Goal: Register for event/course

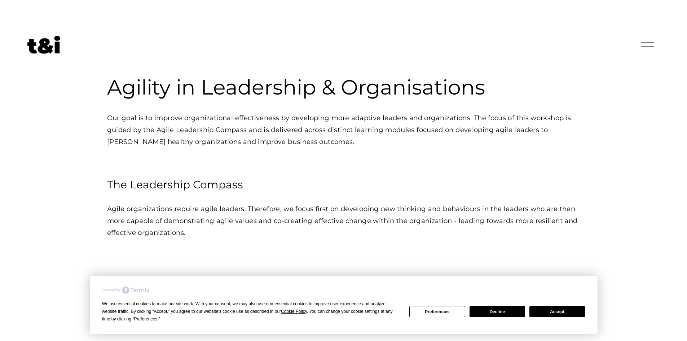
drag, startPoint x: 505, startPoint y: 310, endPoint x: 493, endPoint y: 295, distance: 19.3
click at [505, 310] on button "Decline" at bounding box center [498, 311] width 56 height 11
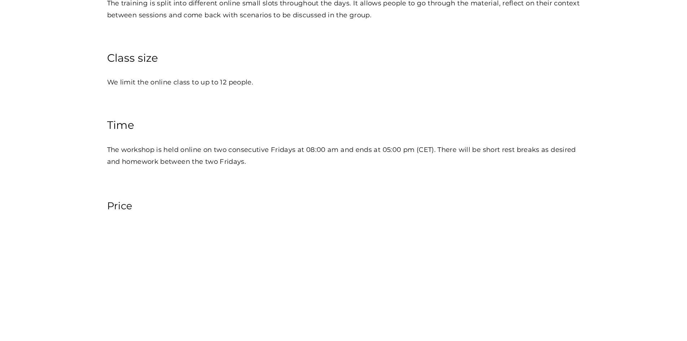
scroll to position [938, 0]
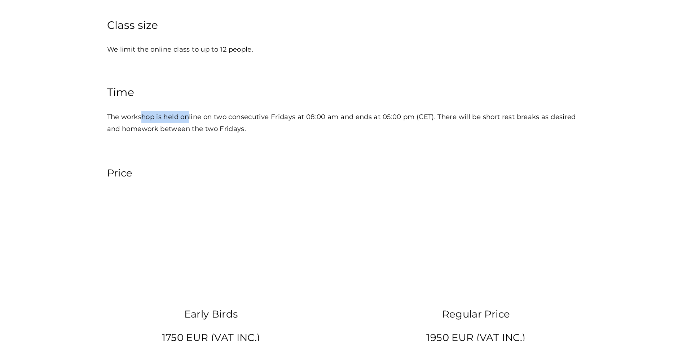
drag, startPoint x: 141, startPoint y: 118, endPoint x: 203, endPoint y: 120, distance: 62.1
click at [202, 120] on p "The workshop is held online on two consecutive Fridays at 08:00 am and ends at …" at bounding box center [343, 123] width 473 height 24
click at [203, 120] on p "The workshop is held online on two consecutive Fridays at 08:00 am and ends at …" at bounding box center [343, 123] width 473 height 24
drag, startPoint x: 252, startPoint y: 120, endPoint x: 323, endPoint y: 121, distance: 70.4
click at [301, 121] on p "The workshop is held online on two consecutive Fridays at 08:00 am and ends at …" at bounding box center [343, 123] width 473 height 24
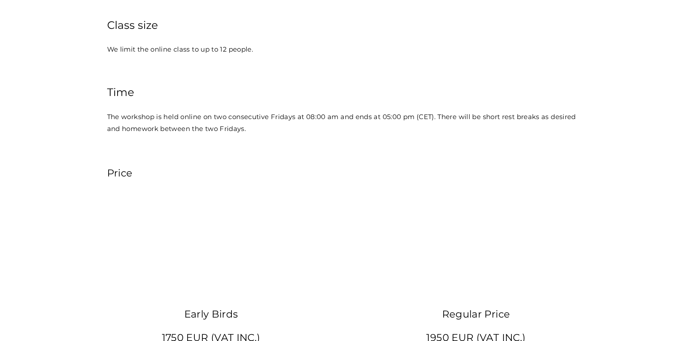
click at [323, 121] on p "The workshop is held online on two consecutive Fridays at 08:00 am and ends at …" at bounding box center [343, 123] width 473 height 24
drag, startPoint x: 295, startPoint y: 123, endPoint x: 394, endPoint y: 122, distance: 98.5
click at [384, 122] on p "The workshop is held online on two consecutive Fridays at 08:00 am and ends at …" at bounding box center [343, 123] width 473 height 24
click at [404, 122] on p "The workshop is held online on two consecutive Fridays at 08:00 am and ends at …" at bounding box center [343, 123] width 473 height 24
drag, startPoint x: 467, startPoint y: 122, endPoint x: 518, endPoint y: 121, distance: 51.2
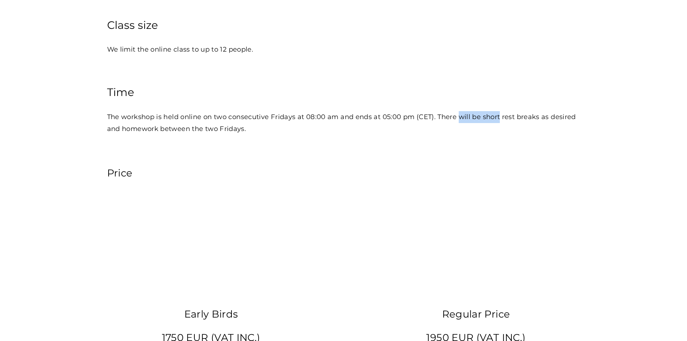
click at [505, 121] on p "The workshop is held online on two consecutive Fridays at 08:00 am and ends at …" at bounding box center [343, 123] width 473 height 24
click at [534, 121] on p "The workshop is held online on two consecutive Fridays at 08:00 am and ends at …" at bounding box center [343, 123] width 473 height 24
click at [546, 121] on p "The workshop is held online on two consecutive Fridays at 08:00 am and ends at …" at bounding box center [343, 123] width 473 height 24
click at [115, 132] on p "The workshop is held online on two consecutive Fridays at 08:00 am and ends at …" at bounding box center [343, 123] width 473 height 24
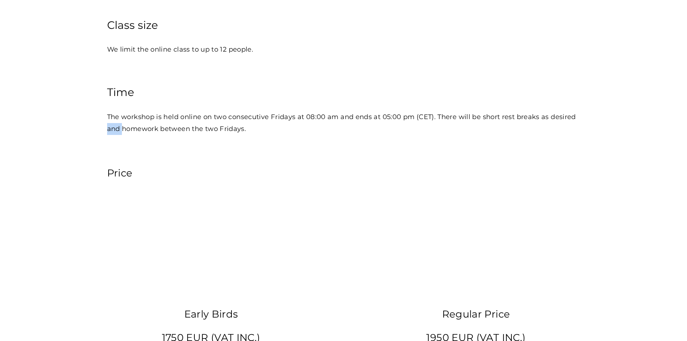
click at [115, 132] on p "The workshop is held online on two consecutive Fridays at 08:00 am and ends at …" at bounding box center [343, 123] width 473 height 24
click at [186, 132] on p "The workshop is held online on two consecutive Fridays at 08:00 am and ends at …" at bounding box center [343, 123] width 473 height 24
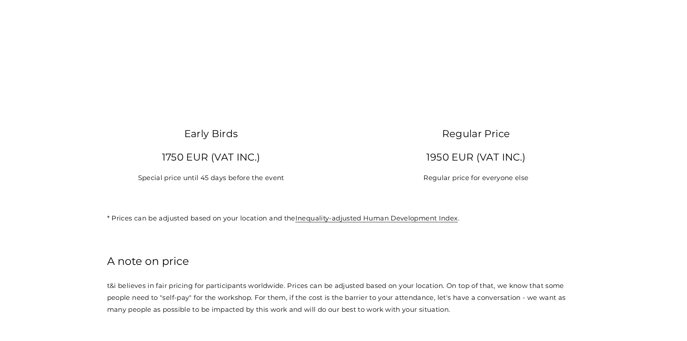
click at [187, 158] on p "1750 EUR (VAT INC.)" at bounding box center [211, 157] width 208 height 18
click at [239, 165] on p "1750 EUR (VAT INC.)" at bounding box center [211, 157] width 208 height 18
drag, startPoint x: 163, startPoint y: 187, endPoint x: 335, endPoint y: 188, distance: 172.1
click at [300, 184] on p "Special price until 45 days before the event" at bounding box center [211, 178] width 208 height 12
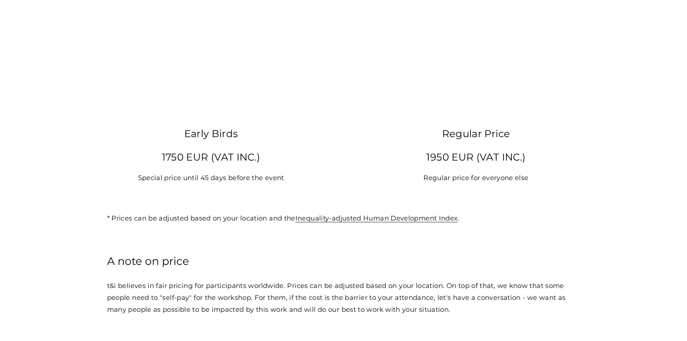
click at [475, 161] on p "1950 EUR (VAT INC.)" at bounding box center [476, 157] width 208 height 18
drag, startPoint x: 144, startPoint y: 224, endPoint x: 250, endPoint y: 225, distance: 105.7
click at [232, 224] on p "* Prices can be adjusted based on your location and the Inequality-adjusted Hum…" at bounding box center [343, 219] width 473 height 12
click at [250, 224] on p "* Prices can be adjusted based on your location and the Inequality-adjusted Hum…" at bounding box center [343, 219] width 473 height 12
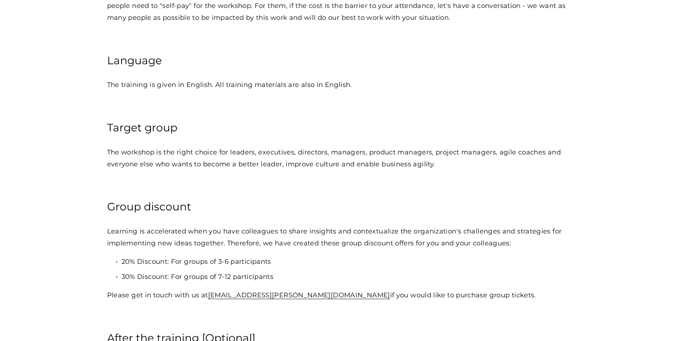
scroll to position [1407, 0]
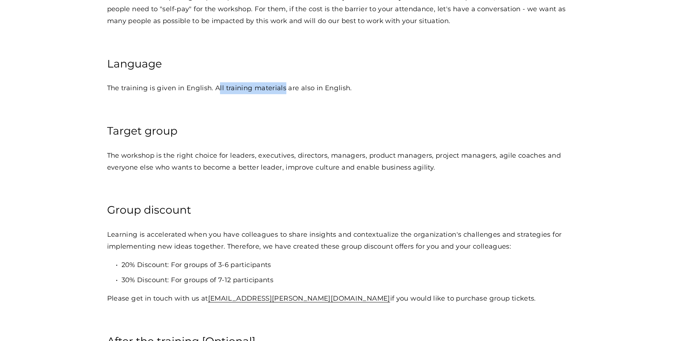
drag, startPoint x: 229, startPoint y: 93, endPoint x: 363, endPoint y: 94, distance: 133.5
click at [334, 93] on p "The training is given in English. All training materials are also in English." at bounding box center [343, 88] width 473 height 12
click at [363, 94] on p "The training is given in English. All training materials are also in English." at bounding box center [343, 88] width 473 height 12
drag, startPoint x: 173, startPoint y: 162, endPoint x: 293, endPoint y: 167, distance: 120.3
click at [284, 167] on p "The workshop is the right choice for leaders, executives, directors, managers, …" at bounding box center [343, 162] width 473 height 24
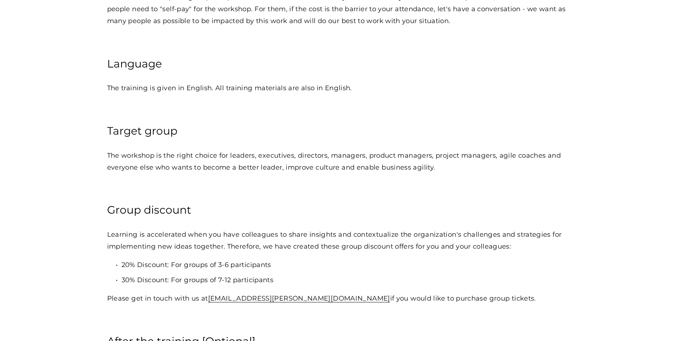
click at [293, 167] on p "The workshop is the right choice for leaders, executives, directors, managers, …" at bounding box center [343, 162] width 473 height 24
drag, startPoint x: 161, startPoint y: 172, endPoint x: 317, endPoint y: 174, distance: 155.9
click at [290, 174] on p "The workshop is the right choice for leaders, executives, directors, managers, …" at bounding box center [343, 162] width 473 height 24
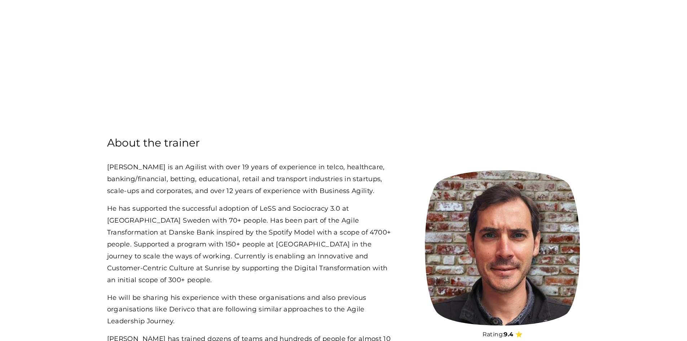
scroll to position [2093, 0]
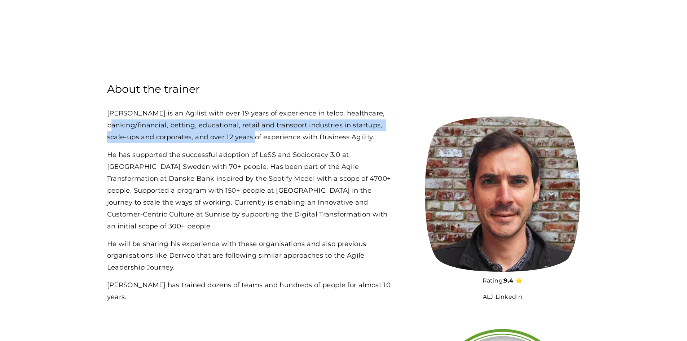
drag, startPoint x: 139, startPoint y: 135, endPoint x: 301, endPoint y: 146, distance: 162.7
click at [290, 143] on p "[PERSON_NAME] is an Agilist with over 19 years of experience in telco, healthca…" at bounding box center [251, 126] width 288 height 36
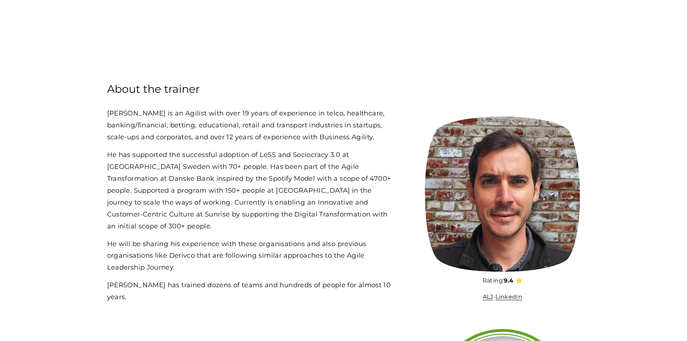
click at [307, 143] on p "[PERSON_NAME] is an Agilist with over 19 years of experience in telco, healthca…" at bounding box center [251, 126] width 288 height 36
click at [135, 176] on p "He has supported the successful adoption of LeSS and Sociocracy 3.0 at [GEOGRAP…" at bounding box center [251, 190] width 288 height 83
drag, startPoint x: 117, startPoint y: 175, endPoint x: 253, endPoint y: 171, distance: 136.8
click at [252, 171] on p "He has supported the successful adoption of LeSS and Sociocracy 3.0 at [GEOGRAP…" at bounding box center [251, 190] width 288 height 83
click at [253, 171] on p "He has supported the successful adoption of LeSS and Sociocracy 3.0 at [GEOGRAP…" at bounding box center [251, 190] width 288 height 83
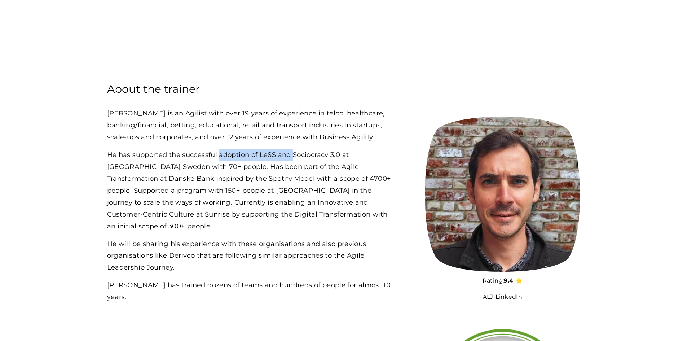
drag, startPoint x: 222, startPoint y: 168, endPoint x: 306, endPoint y: 168, distance: 84.1
click at [305, 168] on p "He has supported the successful adoption of LeSS and Sociocracy 3.0 at [GEOGRAP…" at bounding box center [251, 190] width 288 height 83
click at [307, 168] on p "He has supported the successful adoption of LeSS and Sociocracy 3.0 at [GEOGRAP…" at bounding box center [251, 190] width 288 height 83
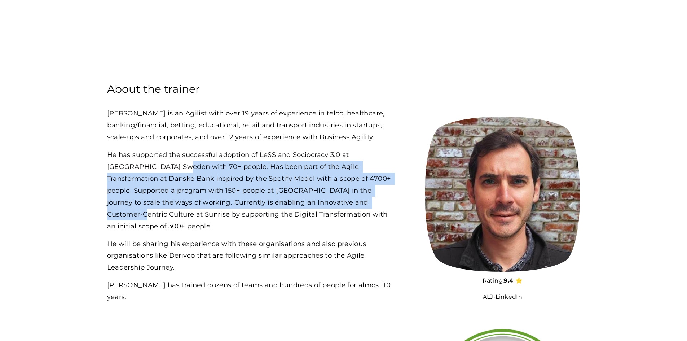
drag, startPoint x: 154, startPoint y: 180, endPoint x: 321, endPoint y: 222, distance: 172.0
click at [321, 222] on p "He has supported the successful adoption of LeSS and Sociocracy 3.0 at [GEOGRAP…" at bounding box center [251, 190] width 288 height 83
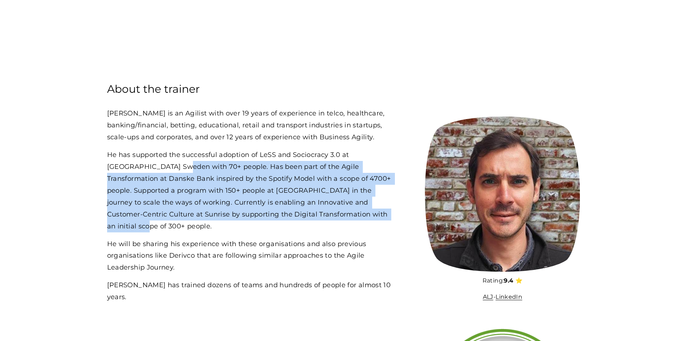
click at [323, 221] on p "He has supported the successful adoption of LeSS and Sociocracy 3.0 at [GEOGRAP…" at bounding box center [251, 190] width 288 height 83
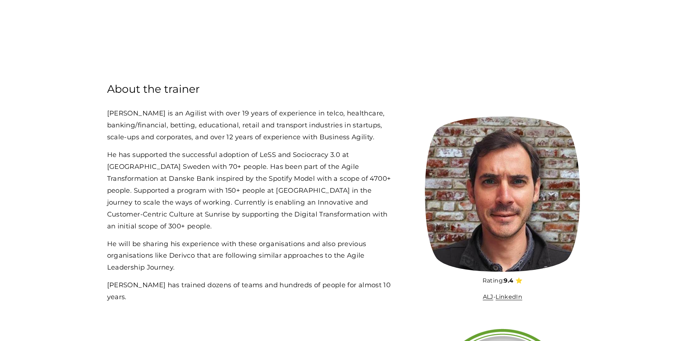
drag, startPoint x: 146, startPoint y: 255, endPoint x: 187, endPoint y: 265, distance: 41.8
click at [176, 263] on p "He will be sharing his experience with these organisations and also previous or…" at bounding box center [251, 256] width 288 height 36
click at [514, 300] on link "LinkedIn" at bounding box center [509, 296] width 27 height 7
click at [488, 302] on p "ALJ - LinkedIn" at bounding box center [502, 297] width 155 height 10
click at [483, 300] on link "ALJ" at bounding box center [488, 296] width 10 height 7
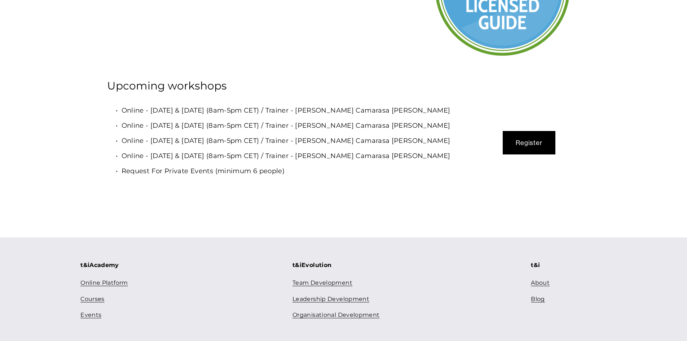
scroll to position [2526, 0]
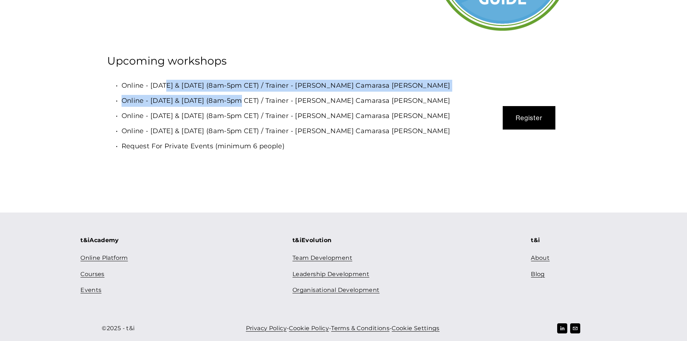
drag, startPoint x: 190, startPoint y: 109, endPoint x: 266, endPoint y: 123, distance: 77.7
click at [245, 122] on ul "Online - [DATE] & [DATE] (8am-5pm CET) / Trainer - [PERSON_NAME] Camarasa [PERS…" at bounding box center [290, 116] width 367 height 73
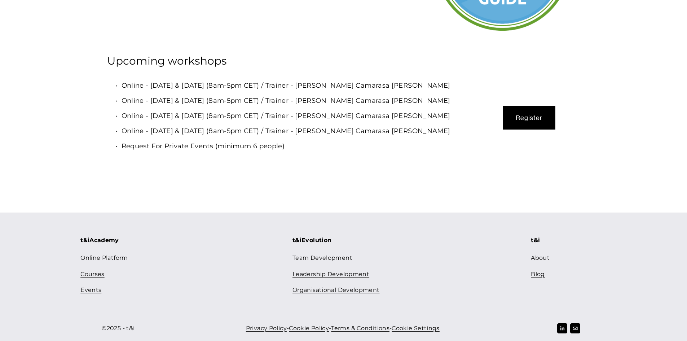
click at [266, 123] on ul "Online - [DATE] & [DATE] (8am-5pm CET) / Trainer - [PERSON_NAME] Camarasa [PERS…" at bounding box center [290, 116] width 367 height 73
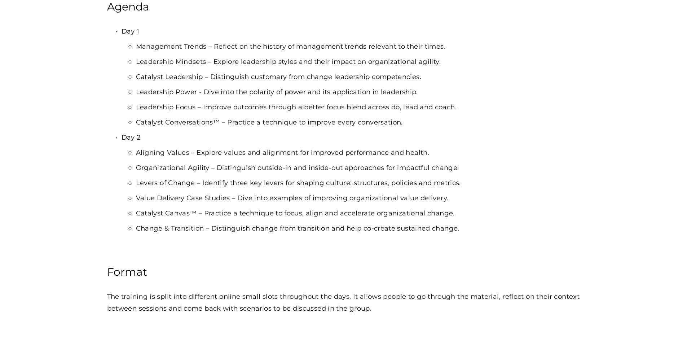
scroll to position [468, 0]
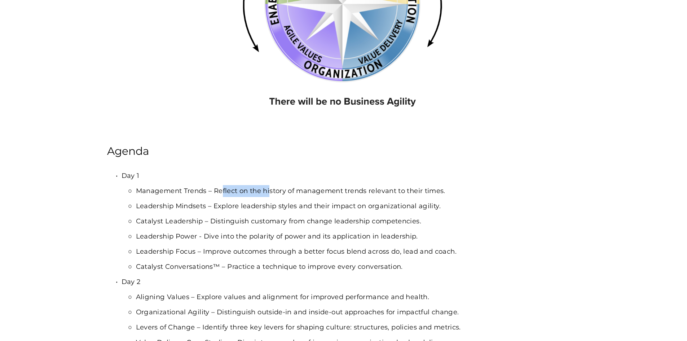
drag, startPoint x: 222, startPoint y: 195, endPoint x: 364, endPoint y: 197, distance: 142.5
click at [358, 196] on p "Management Trends – Reflect on the history of management trends relevant to the…" at bounding box center [358, 191] width 444 height 12
click at [364, 197] on p "Management Trends – Reflect on the history of management trends relevant to the…" at bounding box center [358, 191] width 444 height 12
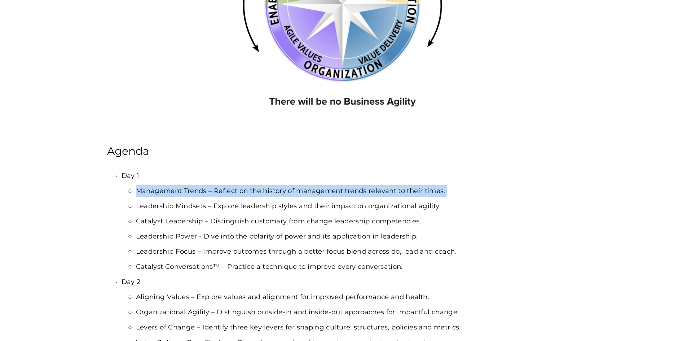
click at [364, 197] on p "Management Trends – Reflect on the history of management trends relevant to the…" at bounding box center [358, 191] width 444 height 12
click at [406, 197] on p "Management Trends – Reflect on the history of management trends relevant to the…" at bounding box center [358, 191] width 444 height 12
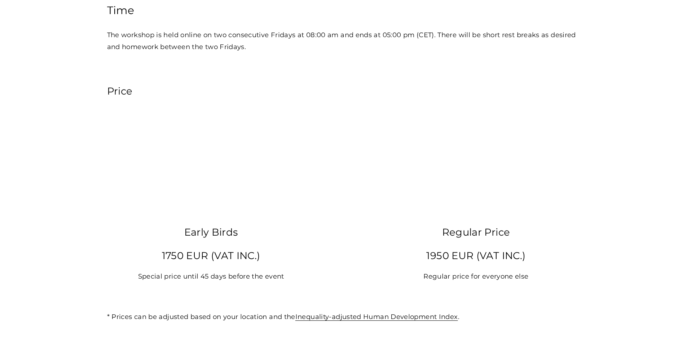
scroll to position [1046, 0]
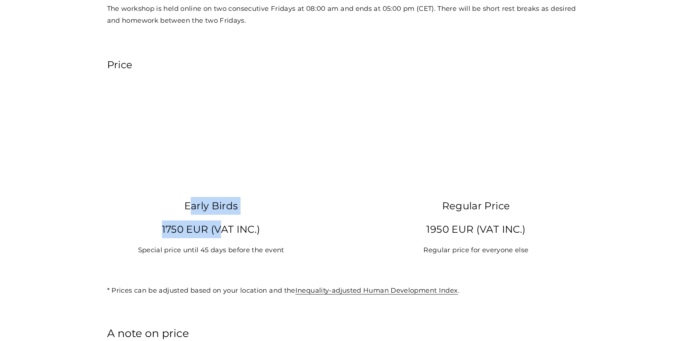
drag, startPoint x: 191, startPoint y: 215, endPoint x: 235, endPoint y: 234, distance: 47.7
click at [230, 231] on div "Early Birds 1750 EUR (VAT INC.) Special price until 45 days before the event" at bounding box center [211, 226] width 208 height 59
click at [235, 234] on p "1750 EUR (VAT INC.)" at bounding box center [211, 229] width 208 height 18
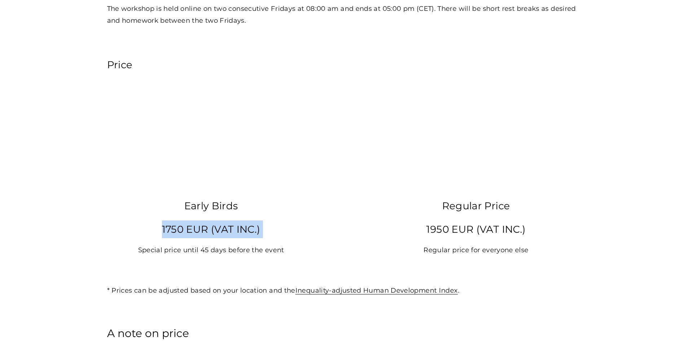
click at [162, 238] on p "1750 EUR (VAT INC.)" at bounding box center [211, 229] width 208 height 18
click at [181, 236] on p "1750 EUR (VAT INC.)" at bounding box center [211, 229] width 208 height 18
click at [166, 256] on p "Special price until 45 days before the event" at bounding box center [211, 250] width 208 height 12
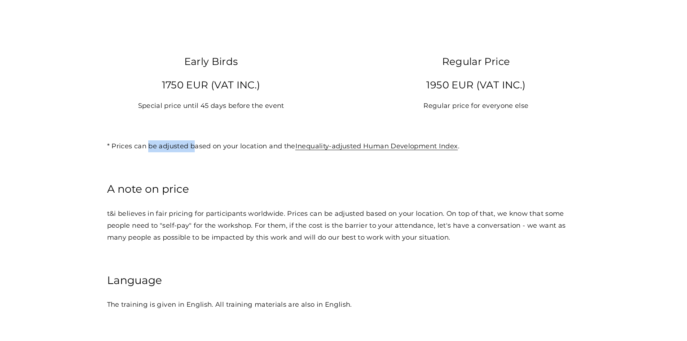
drag, startPoint x: 148, startPoint y: 154, endPoint x: 277, endPoint y: 154, distance: 129.2
click at [217, 152] on p "* Prices can be adjusted based on your location and the Inequality-adjusted Hum…" at bounding box center [343, 146] width 473 height 12
click at [332, 150] on link "Inequality-adjusted Human Development Index" at bounding box center [376, 146] width 163 height 8
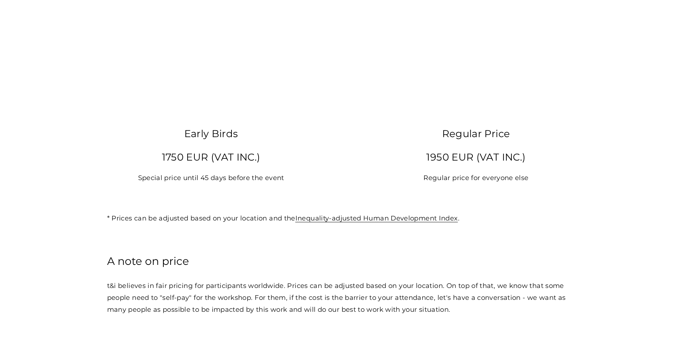
click at [467, 184] on p "Regular price for everyone else" at bounding box center [476, 178] width 208 height 12
click at [455, 183] on p "Regular price for everyone else" at bounding box center [476, 178] width 208 height 12
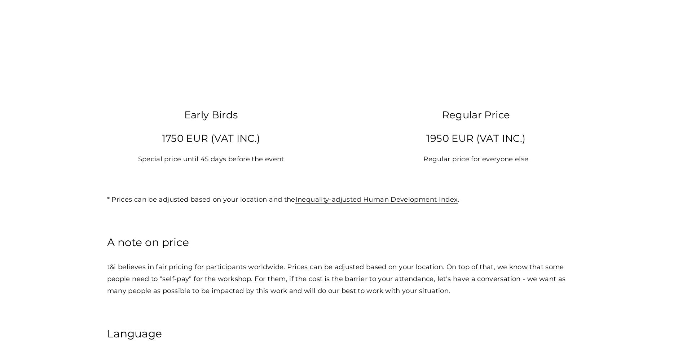
scroll to position [1155, 0]
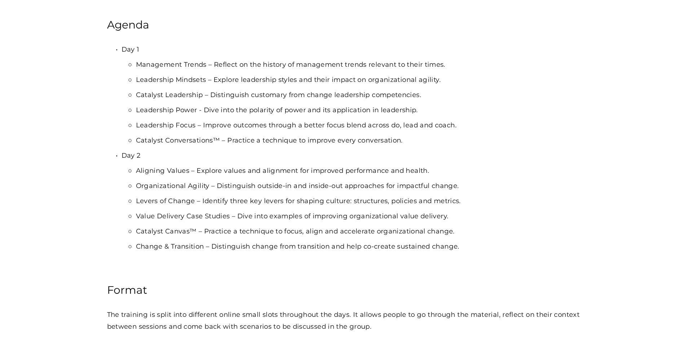
scroll to position [686, 0]
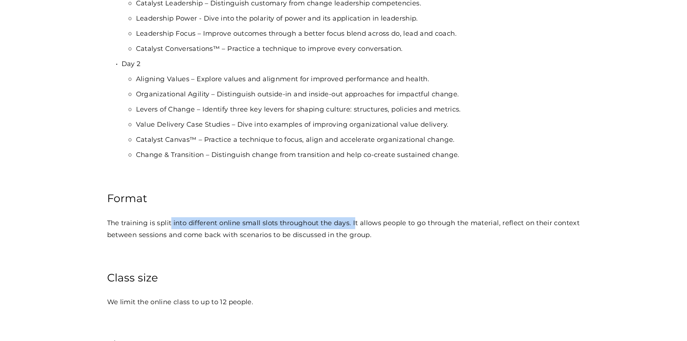
drag, startPoint x: 173, startPoint y: 228, endPoint x: 368, endPoint y: 230, distance: 195.6
click at [368, 230] on p "The training is split into different online small slots throughout the days. It…" at bounding box center [343, 229] width 473 height 24
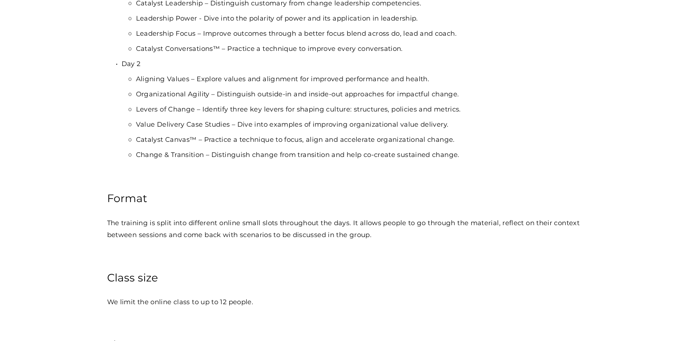
click at [377, 230] on p "The training is split into different online small slots throughout the days. It…" at bounding box center [343, 229] width 473 height 24
drag, startPoint x: 391, startPoint y: 230, endPoint x: 481, endPoint y: 232, distance: 90.6
click at [479, 232] on p "The training is split into different online small slots throughout the days. It…" at bounding box center [343, 229] width 473 height 24
click at [491, 232] on p "The training is split into different online small slots throughout the days. It…" at bounding box center [343, 229] width 473 height 24
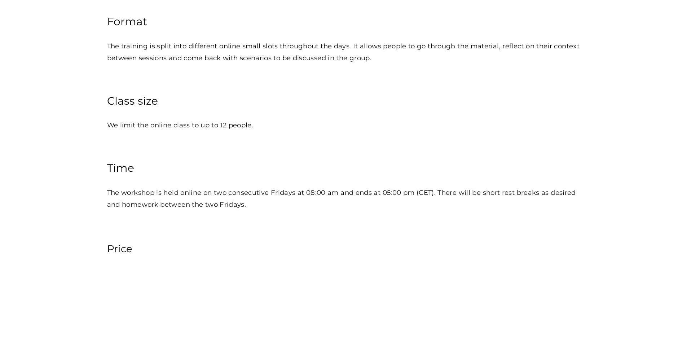
scroll to position [866, 0]
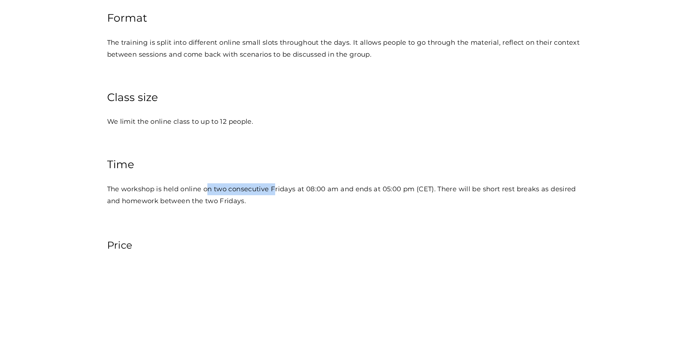
drag, startPoint x: 208, startPoint y: 194, endPoint x: 298, endPoint y: 194, distance: 90.2
click at [291, 194] on p "The workshop is held online on two consecutive Fridays at 08:00 am and ends at …" at bounding box center [343, 195] width 473 height 24
click at [302, 194] on p "The workshop is held online on two consecutive Fridays at 08:00 am and ends at …" at bounding box center [343, 195] width 473 height 24
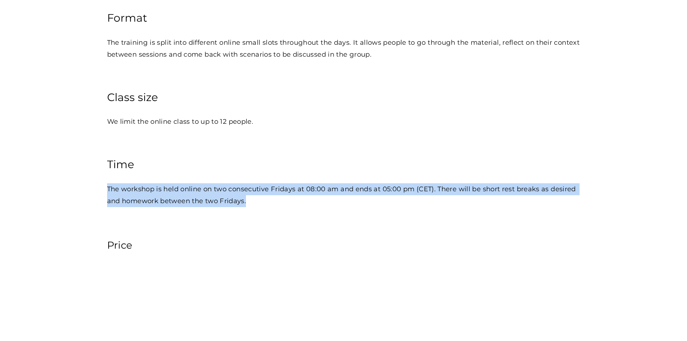
click at [302, 194] on p "The workshop is held online on two consecutive Fridays at 08:00 am and ends at …" at bounding box center [343, 195] width 473 height 24
click at [384, 194] on p "The workshop is held online on two consecutive Fridays at 08:00 am and ends at …" at bounding box center [343, 195] width 473 height 24
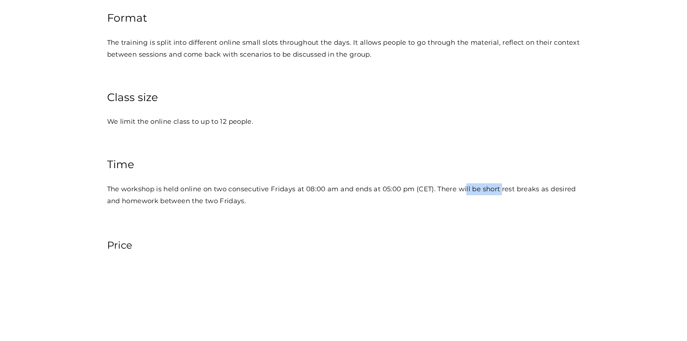
drag, startPoint x: 469, startPoint y: 189, endPoint x: 542, endPoint y: 191, distance: 73.3
click at [536, 191] on p "The workshop is held online on two consecutive Fridays at 08:00 am and ends at …" at bounding box center [343, 195] width 473 height 24
click at [542, 191] on p "The workshop is held online on two consecutive Fridays at 08:00 am and ends at …" at bounding box center [343, 195] width 473 height 24
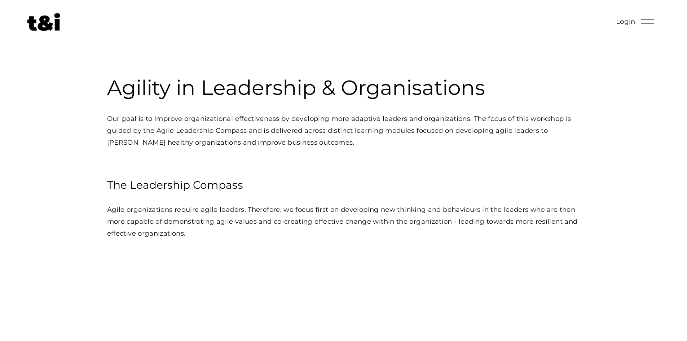
scroll to position [0, 0]
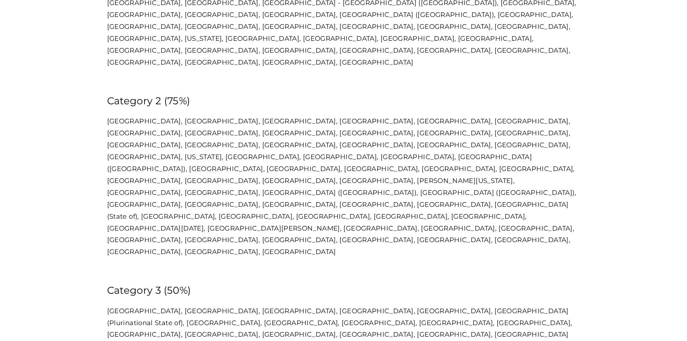
scroll to position [108, 0]
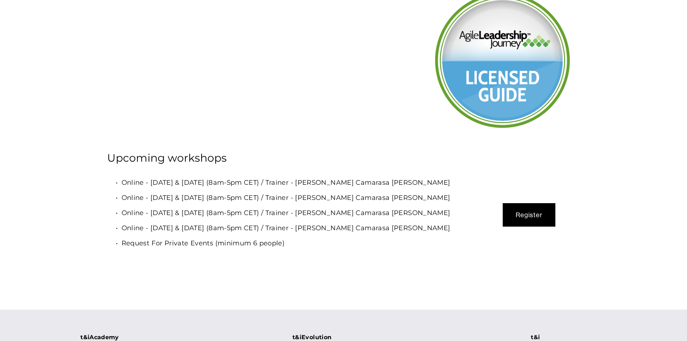
scroll to position [2526, 0]
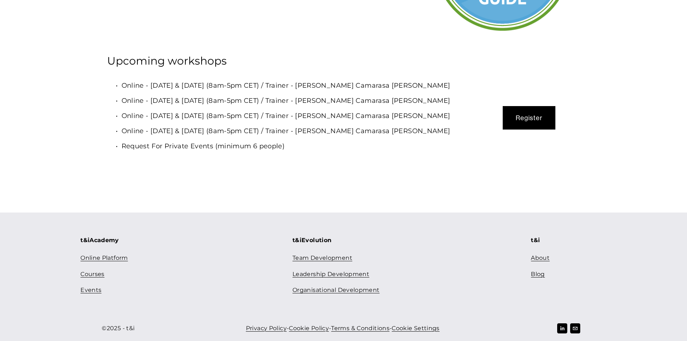
click at [538, 130] on button "Register" at bounding box center [529, 117] width 53 height 23
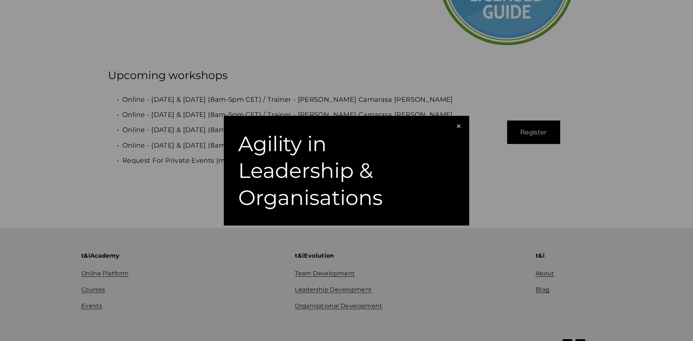
click at [460, 124] on div "×" at bounding box center [459, 126] width 8 height 8
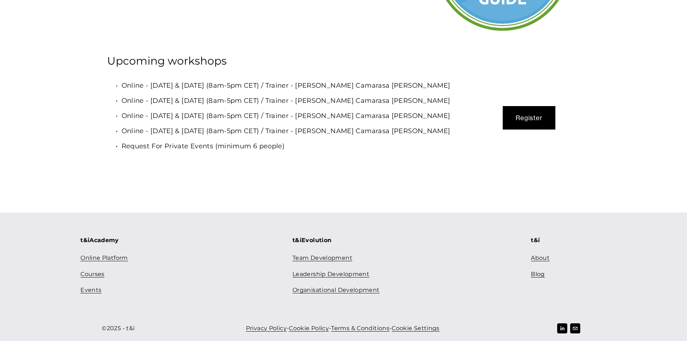
click at [530, 130] on button "Register" at bounding box center [529, 117] width 53 height 23
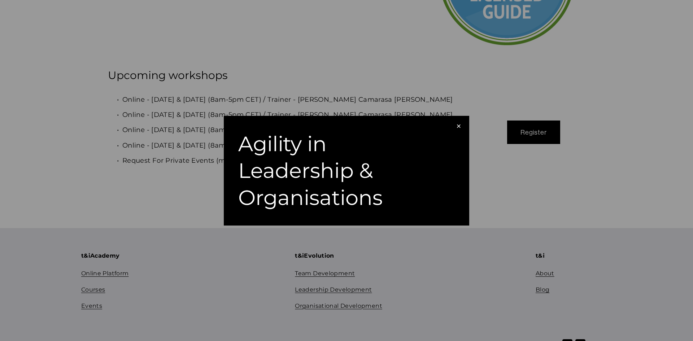
drag, startPoint x: 392, startPoint y: 149, endPoint x: 343, endPoint y: 168, distance: 53.3
click at [392, 149] on div "Agility in Leadership & Organisations" at bounding box center [342, 170] width 209 height 81
click at [457, 127] on div "×" at bounding box center [459, 126] width 8 height 8
